Goal: Information Seeking & Learning: Find specific fact

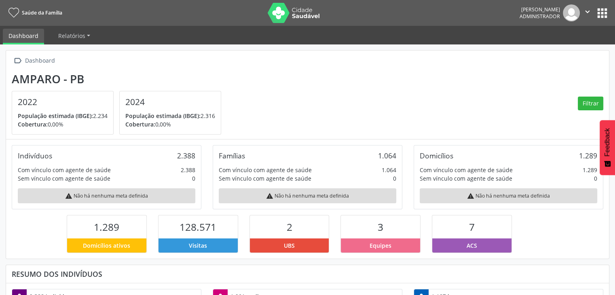
scroll to position [133, 201]
click at [604, 14] on button "apps" at bounding box center [602, 13] width 14 height 14
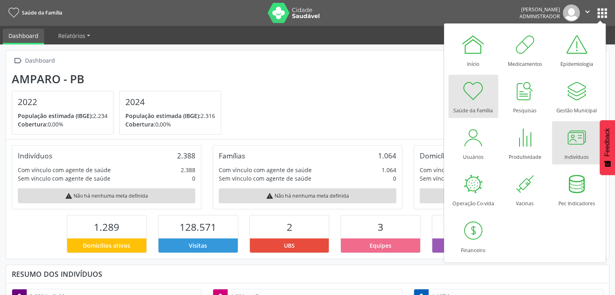
click at [564, 147] on div at bounding box center [576, 137] width 24 height 24
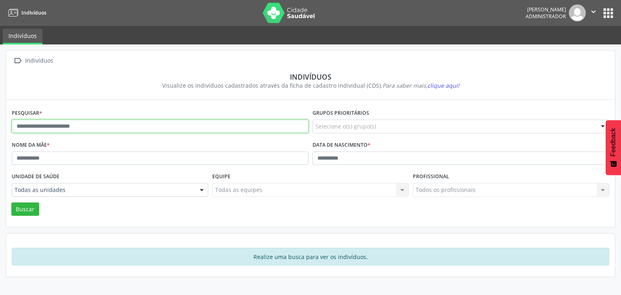
click at [106, 125] on input "text" at bounding box center [160, 127] width 297 height 14
type input "*******"
click at [11, 203] on button "Buscar" at bounding box center [25, 210] width 28 height 14
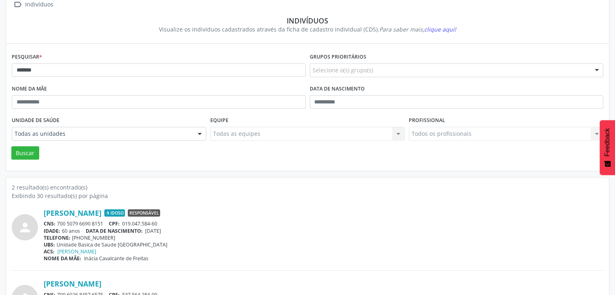
scroll to position [105, 0]
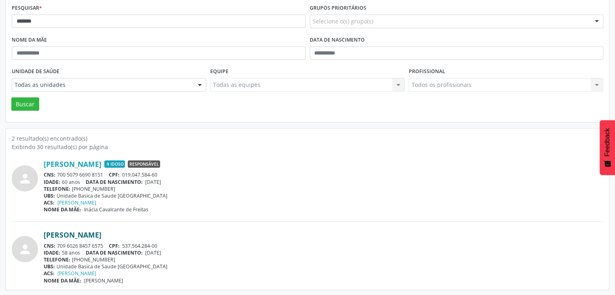
click at [101, 237] on link "Maria Ednalva de Souza Santos" at bounding box center [73, 234] width 58 height 9
